Goal: Task Accomplishment & Management: Manage account settings

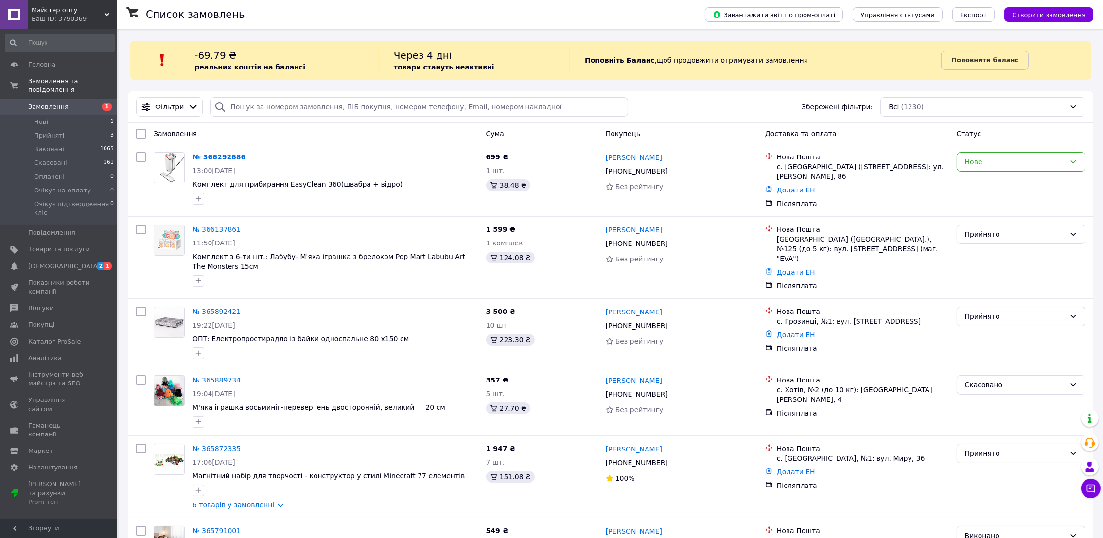
click at [107, 6] on div "Майстер опту Ваш ID: 3790369" at bounding box center [72, 14] width 89 height 29
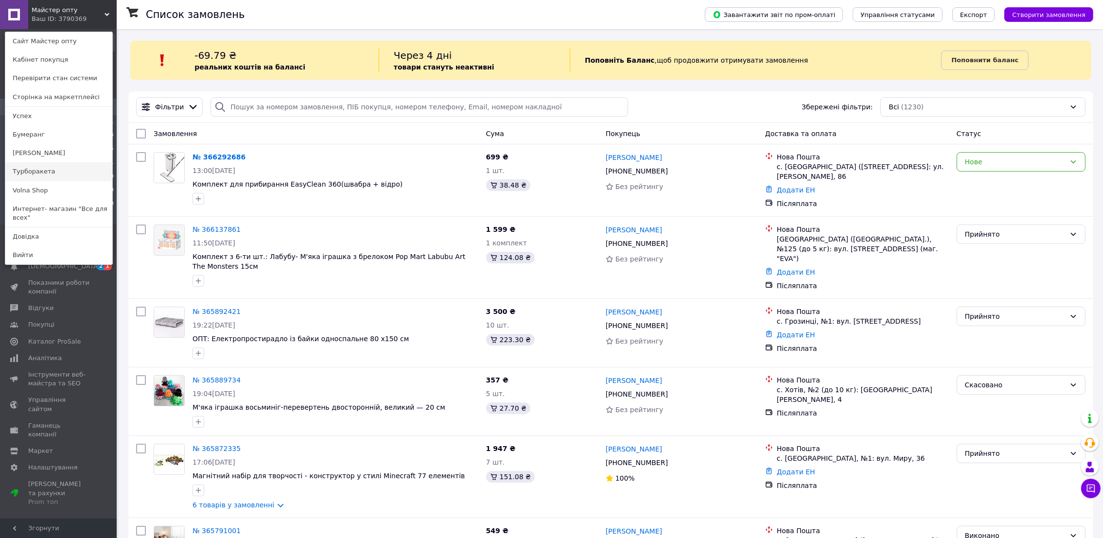
click at [31, 166] on link "Турборакета" at bounding box center [58, 171] width 107 height 18
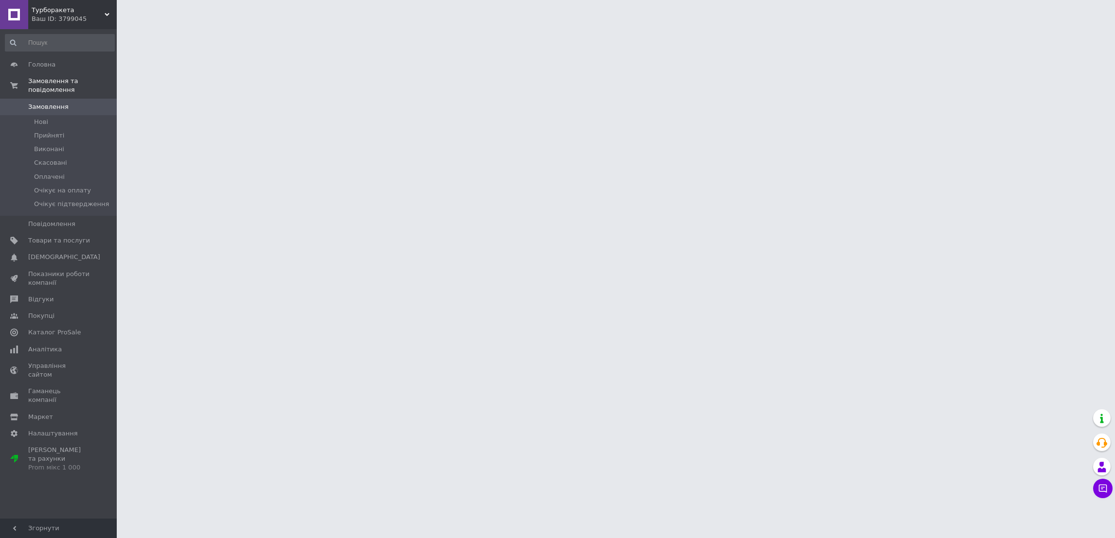
click at [106, 8] on div "Турборакета Ваш ID: 3799045" at bounding box center [72, 14] width 89 height 29
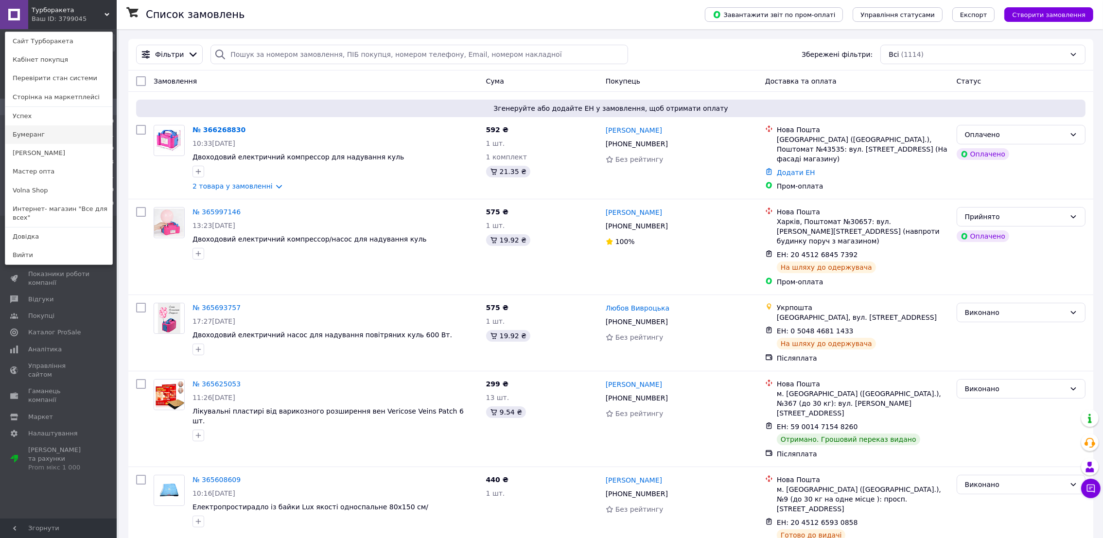
click at [29, 138] on link "Бумеранг" at bounding box center [58, 134] width 107 height 18
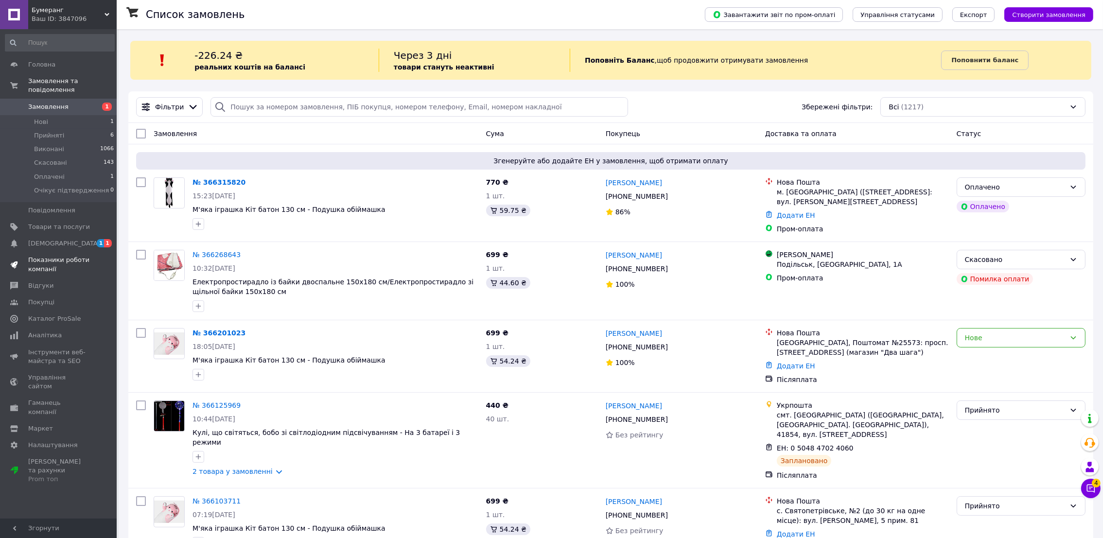
click at [66, 256] on span "Показники роботи компанії" at bounding box center [59, 265] width 62 height 18
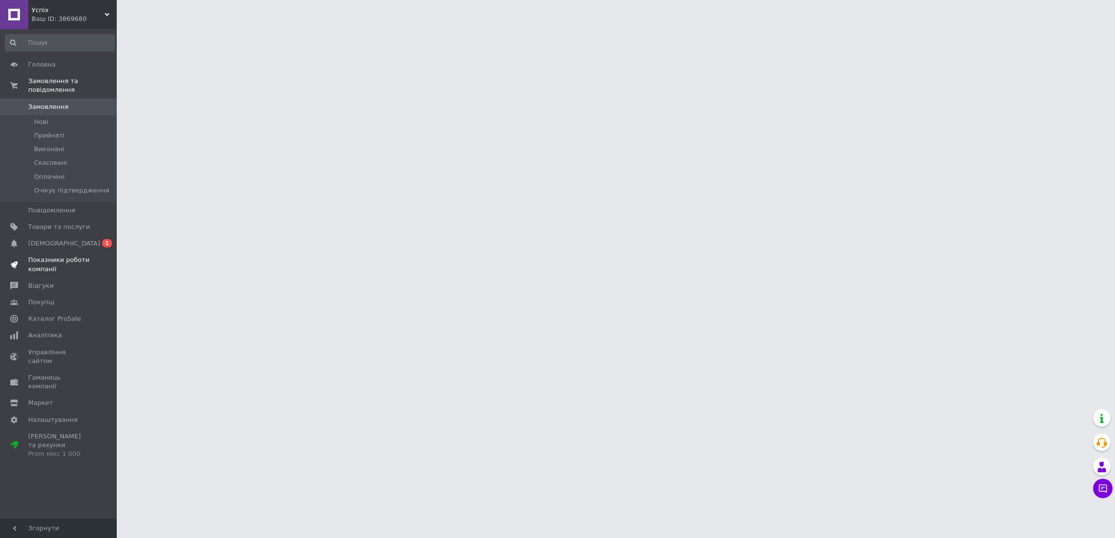
click at [52, 256] on span "Показники роботи компанії" at bounding box center [59, 265] width 62 height 18
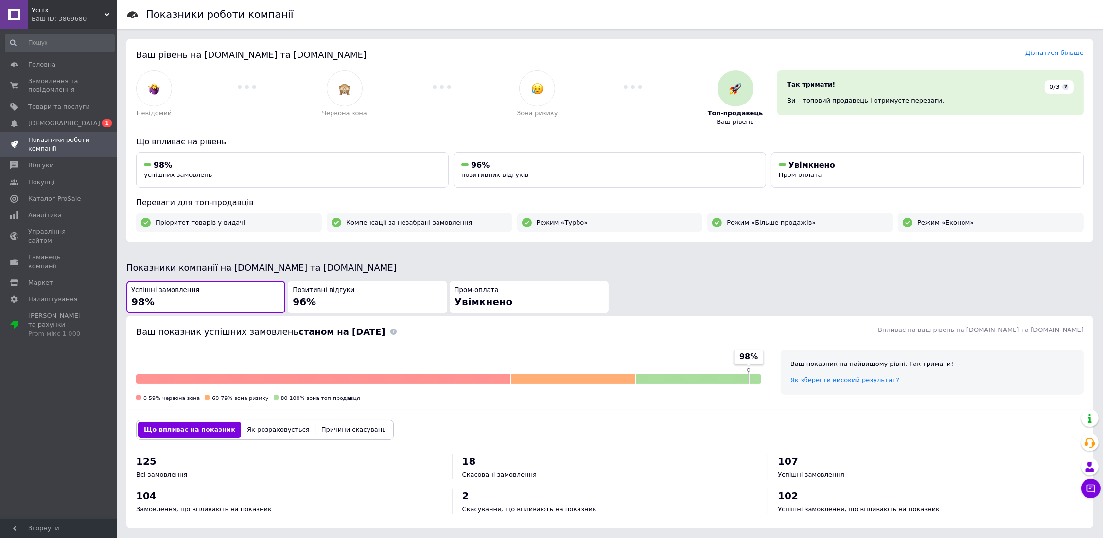
click at [112, 11] on div "Успіх Ваш ID: 3869680" at bounding box center [72, 14] width 89 height 29
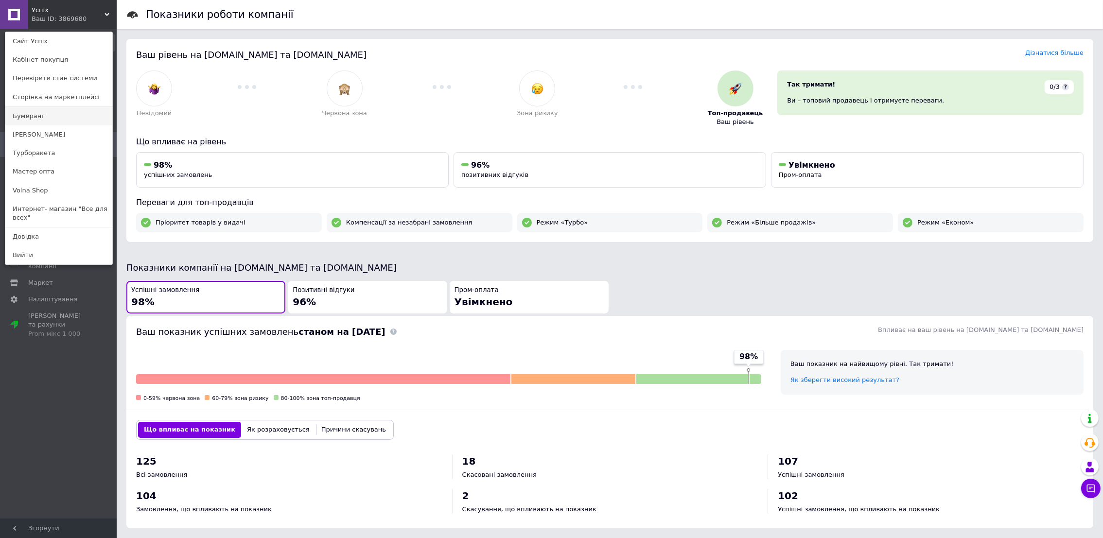
click at [33, 123] on link "Бумеранг" at bounding box center [58, 116] width 107 height 18
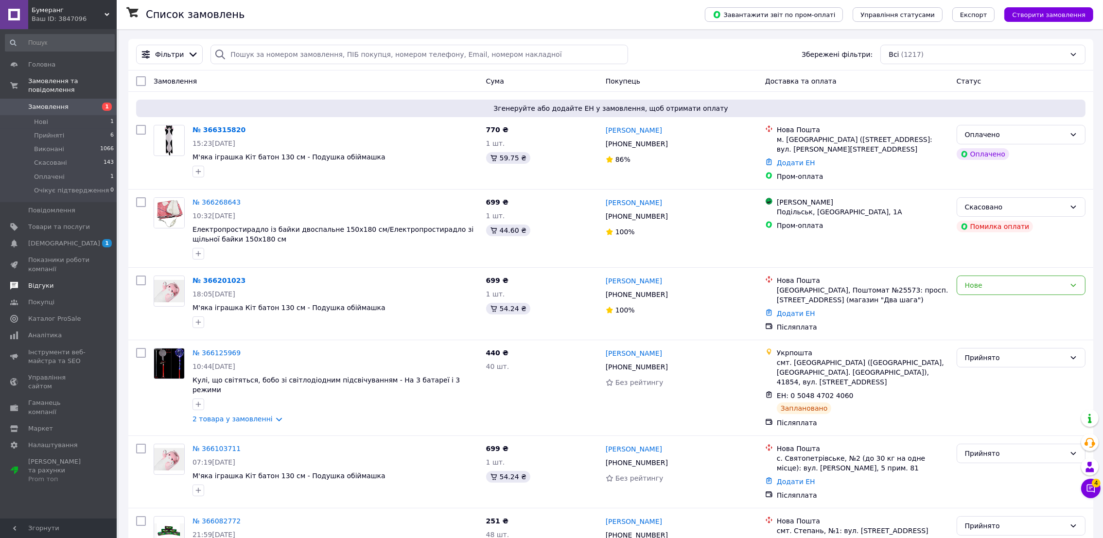
click at [43, 282] on span "Відгуки" at bounding box center [40, 286] width 25 height 9
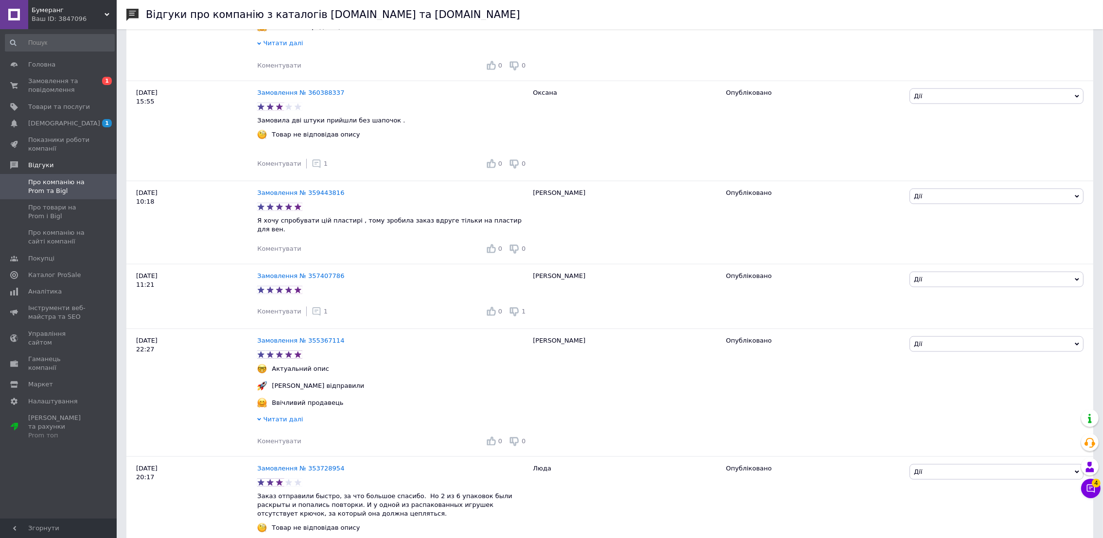
scroll to position [1918, 0]
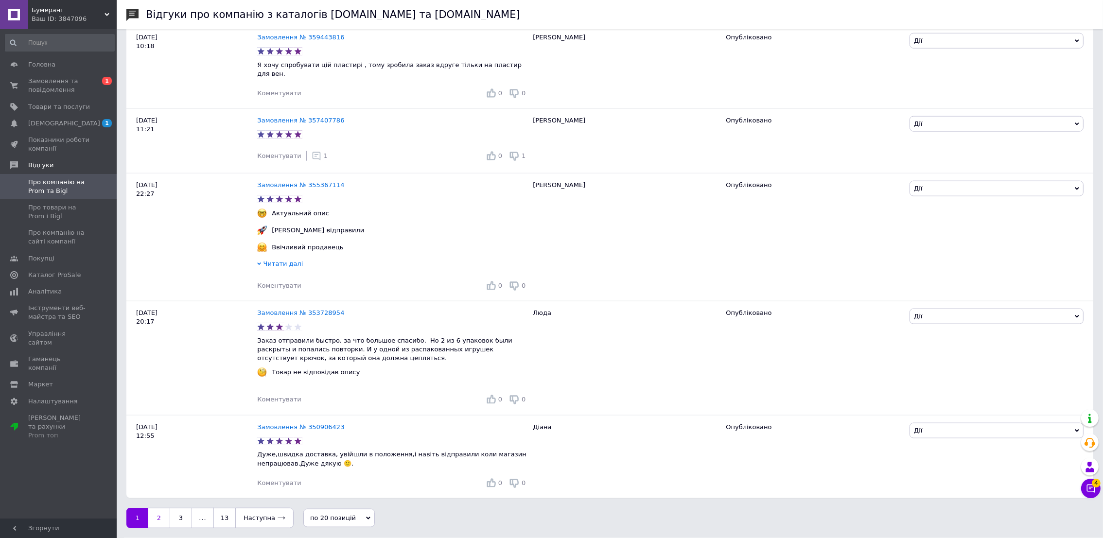
click at [162, 517] on link "2" at bounding box center [158, 518] width 21 height 20
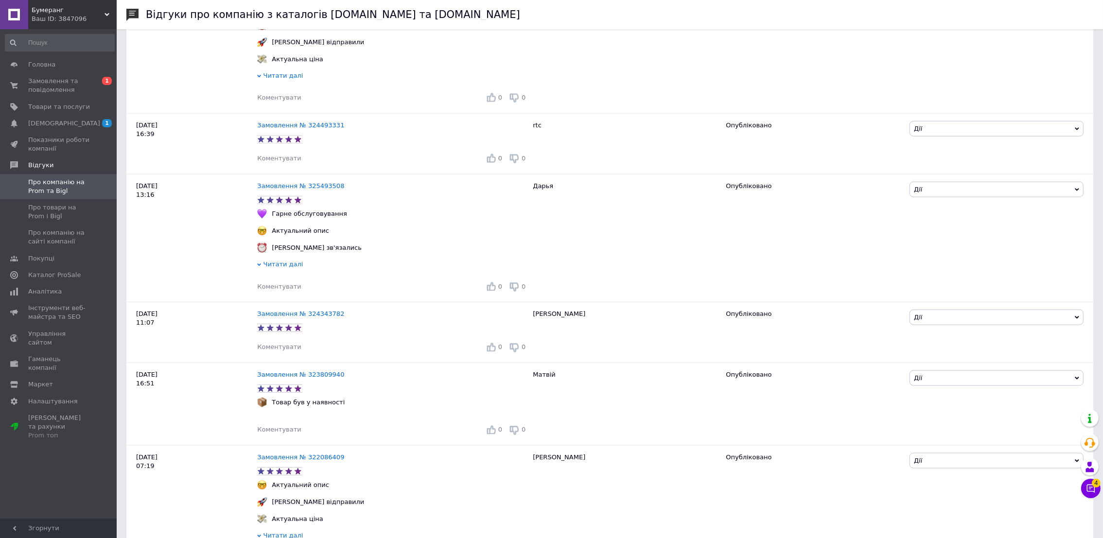
scroll to position [1980, 0]
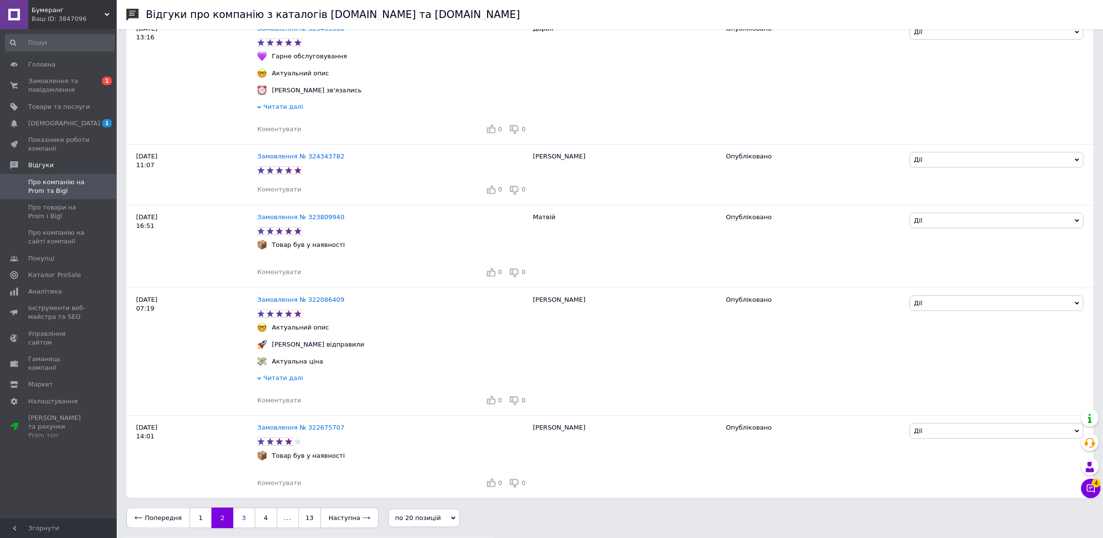
click at [239, 511] on link "3" at bounding box center [243, 518] width 21 height 20
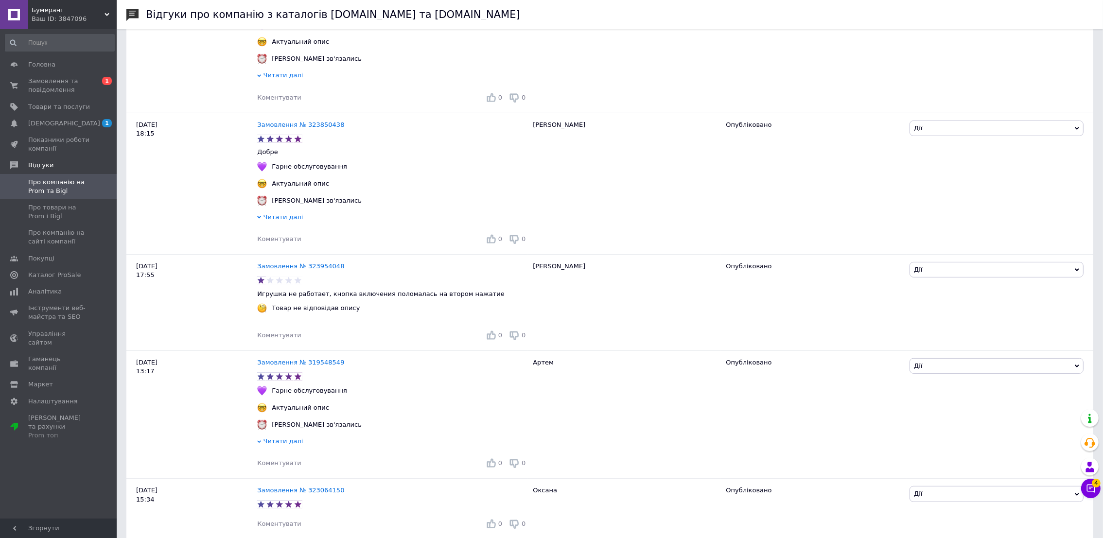
scroll to position [689, 0]
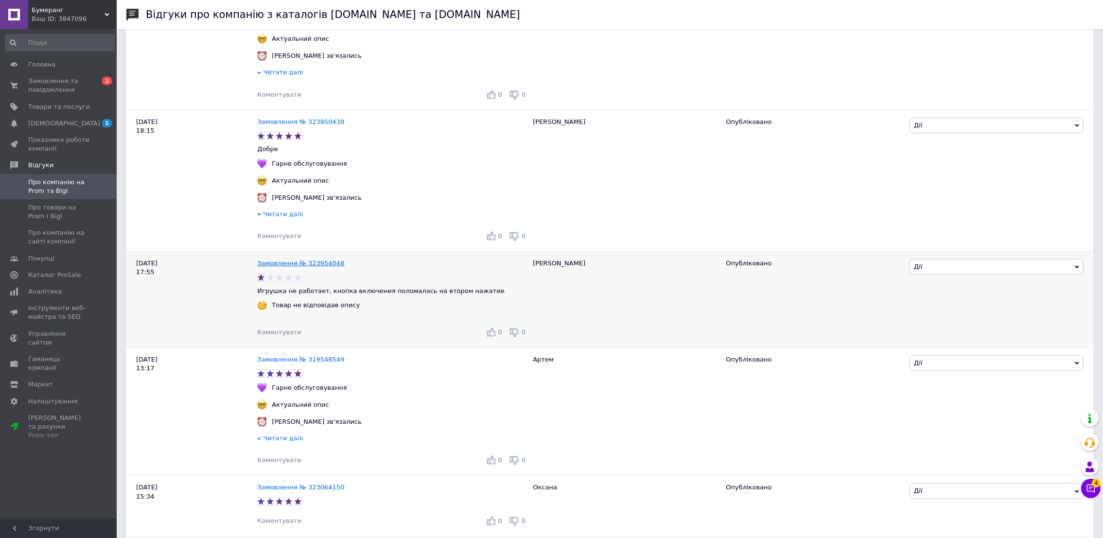
click at [280, 266] on link "Замовлення № 323954048" at bounding box center [300, 263] width 87 height 7
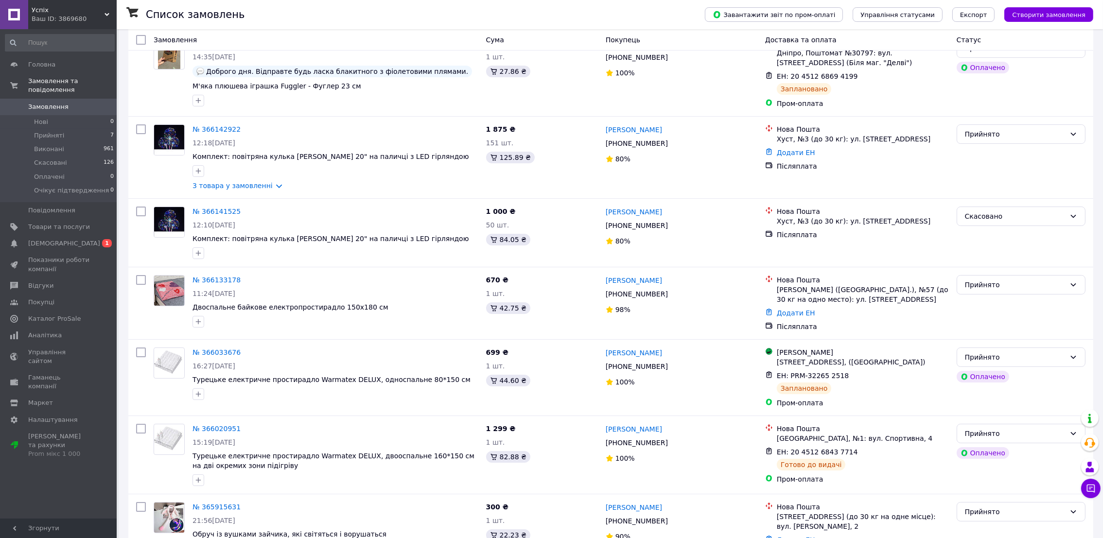
scroll to position [150, 0]
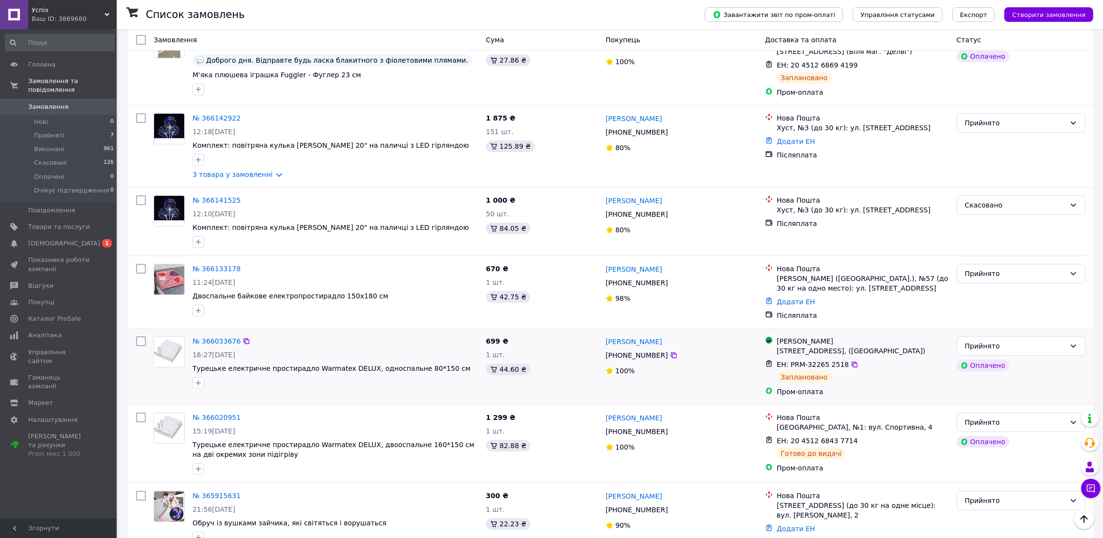
click at [829, 382] on div "ЕН: PRM-32265 2518 Заплановано" at bounding box center [863, 371] width 176 height 27
